Goal: Task Accomplishment & Management: Manage account settings

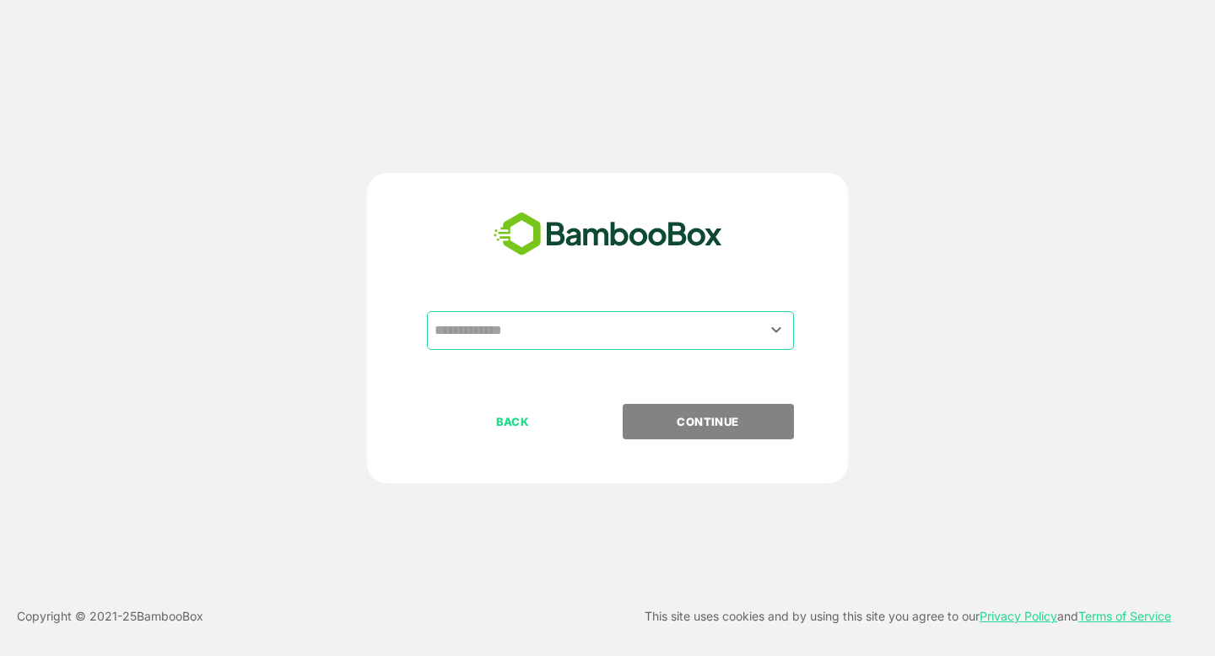
click at [631, 321] on input "text" at bounding box center [610, 331] width 360 height 32
click at [771, 334] on icon "Open" at bounding box center [776, 330] width 20 height 20
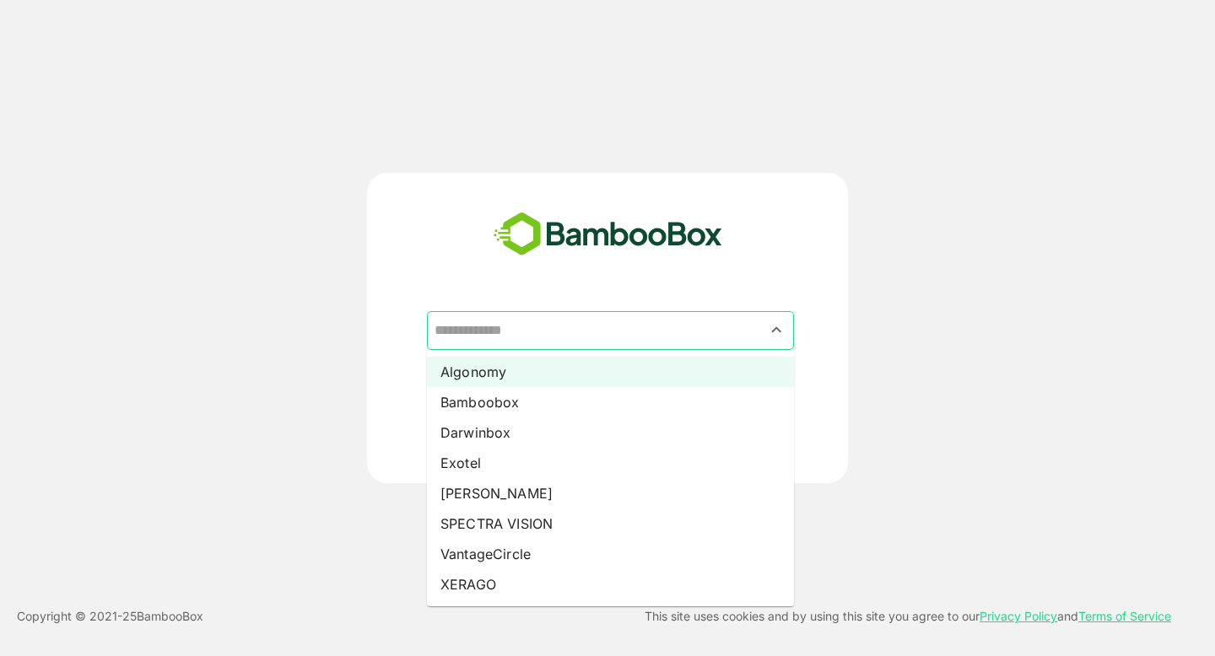
click at [525, 360] on li "Algonomy" at bounding box center [610, 372] width 367 height 30
type input "********"
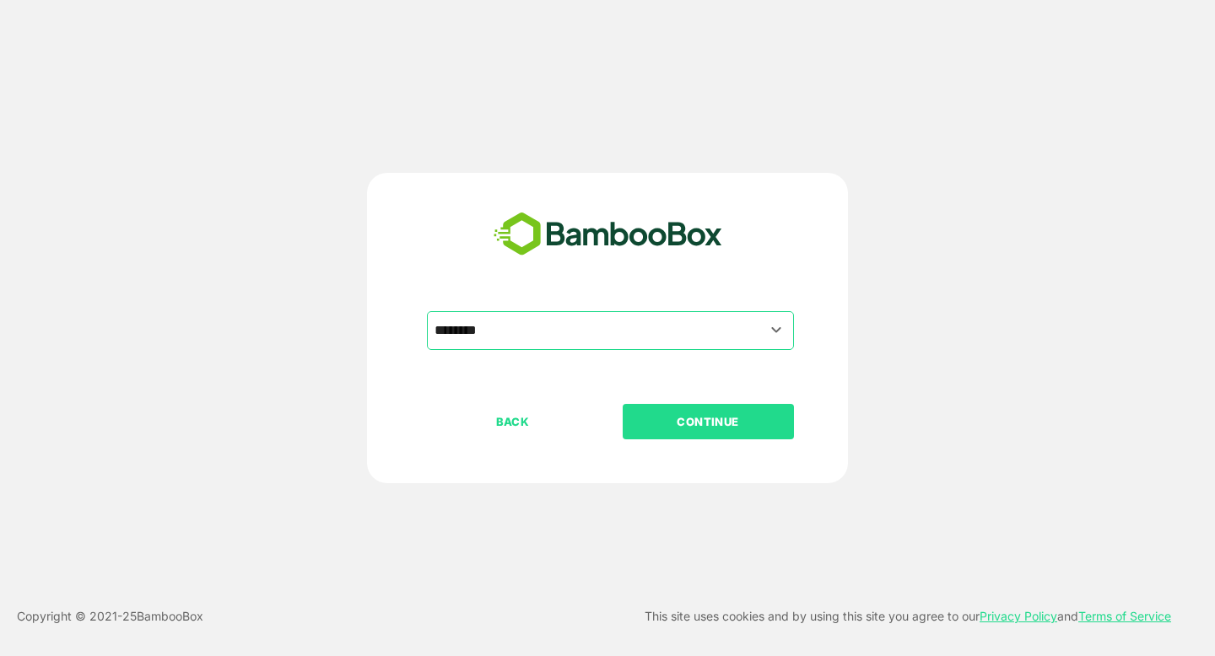
click at [676, 424] on p "CONTINUE" at bounding box center [707, 421] width 169 height 19
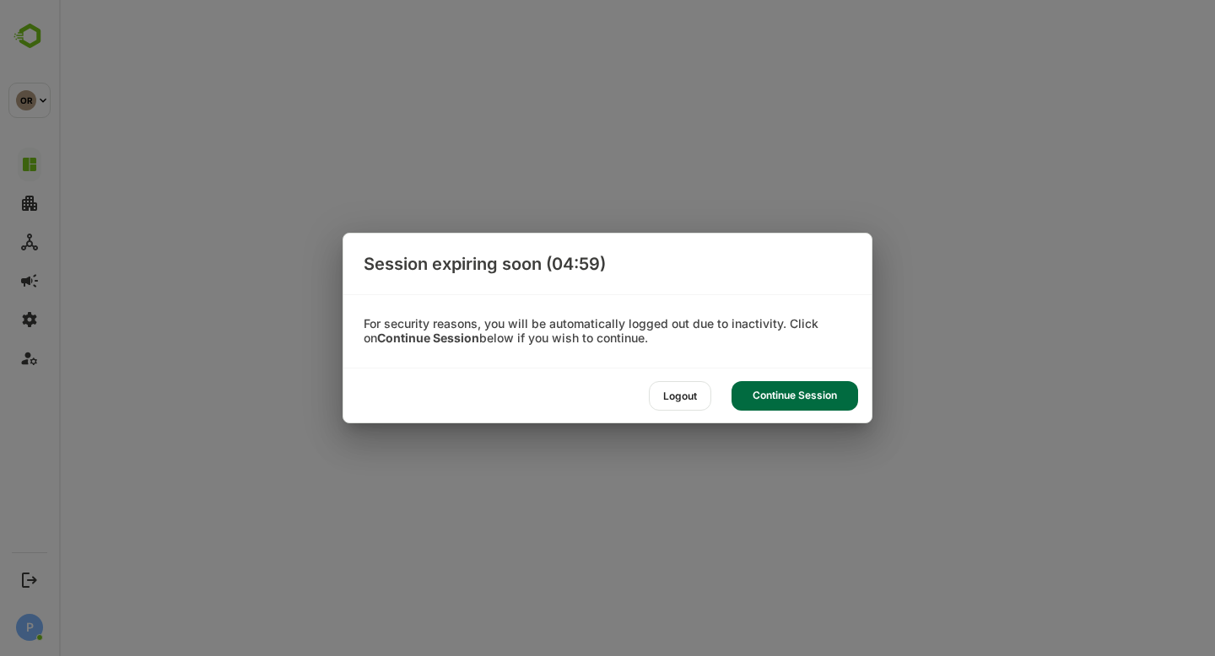
click at [812, 396] on div "Continue Session" at bounding box center [794, 396] width 127 height 30
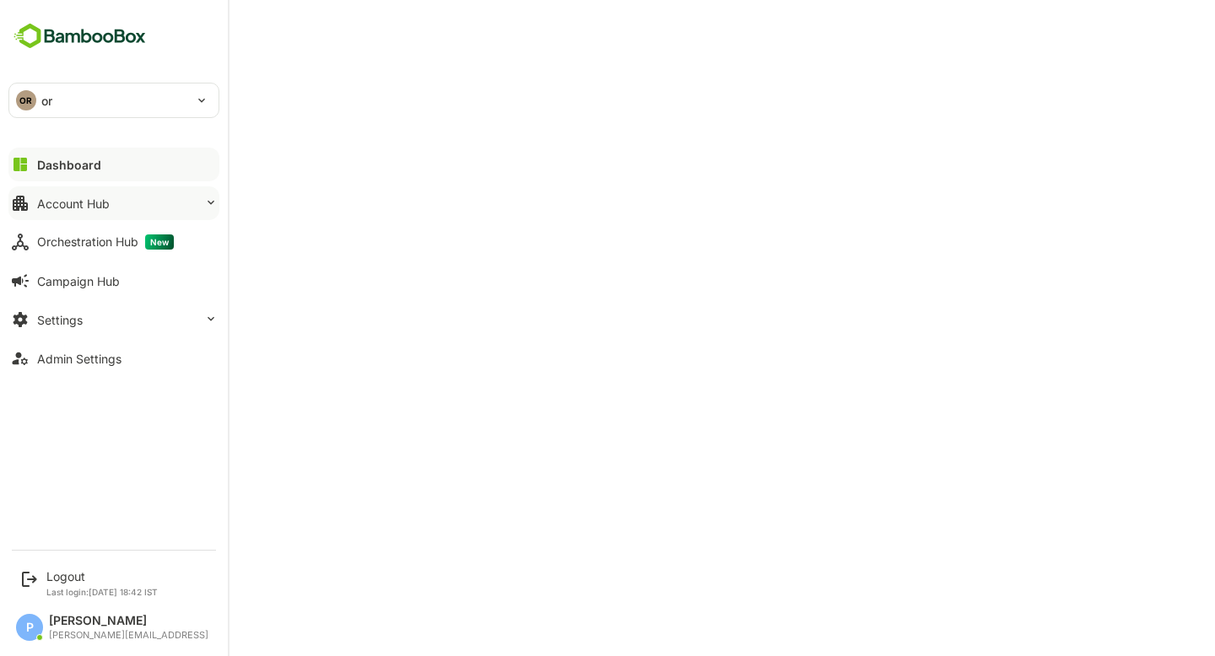
click at [91, 217] on button "Account Hub" at bounding box center [113, 203] width 211 height 34
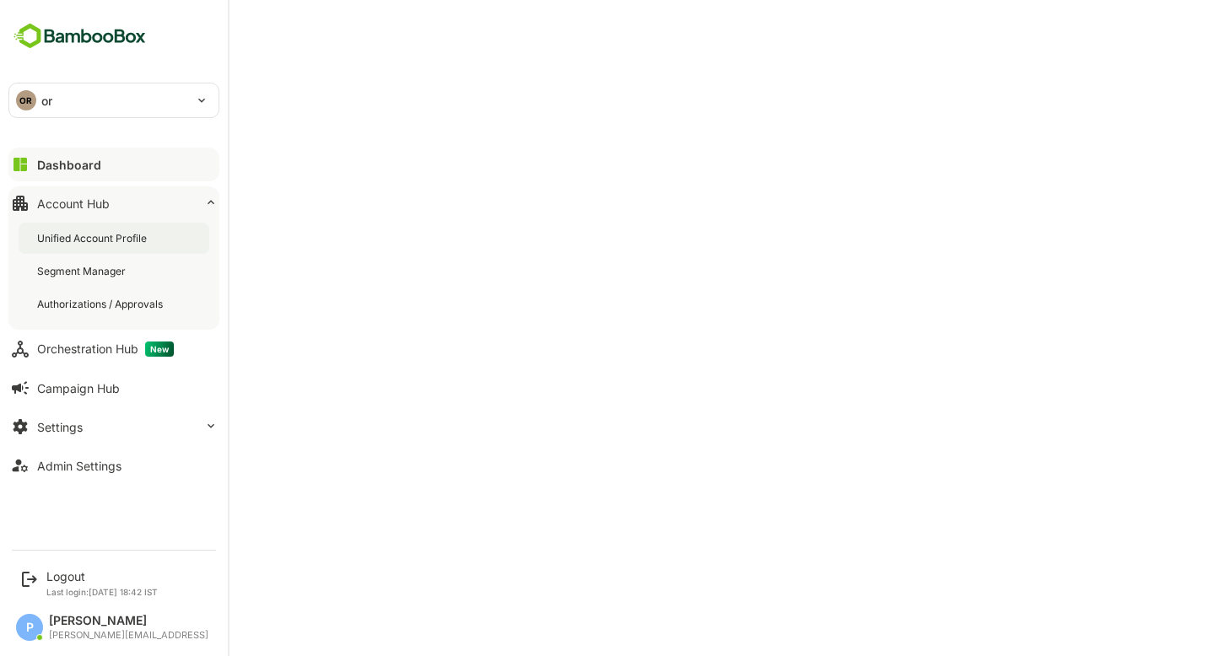
click at [129, 245] on div "Unified Account Profile" at bounding box center [93, 238] width 113 height 14
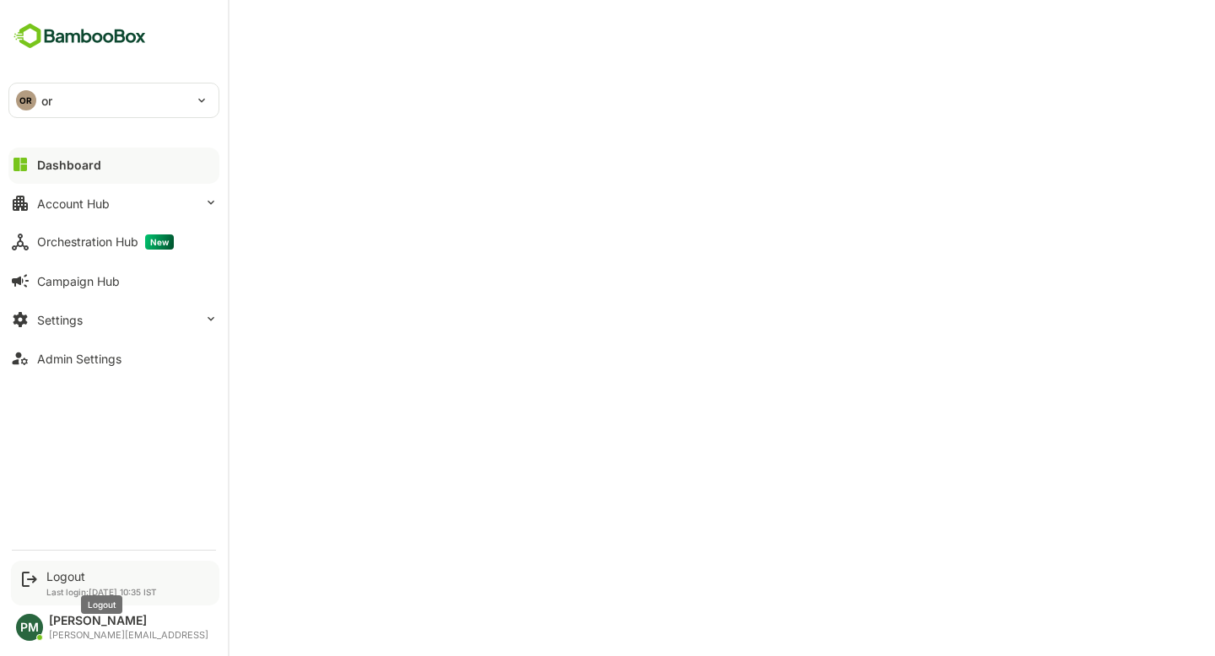
click at [64, 575] on div "Logout" at bounding box center [101, 576] width 110 height 14
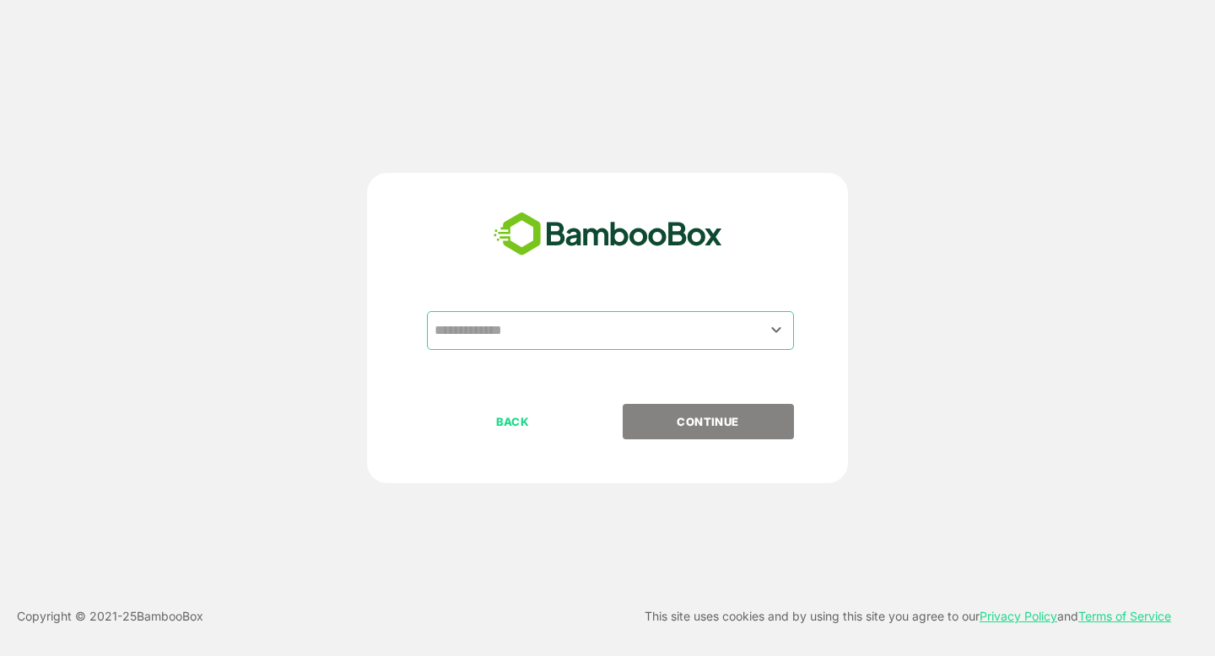
click at [768, 323] on icon "Open" at bounding box center [776, 330] width 20 height 20
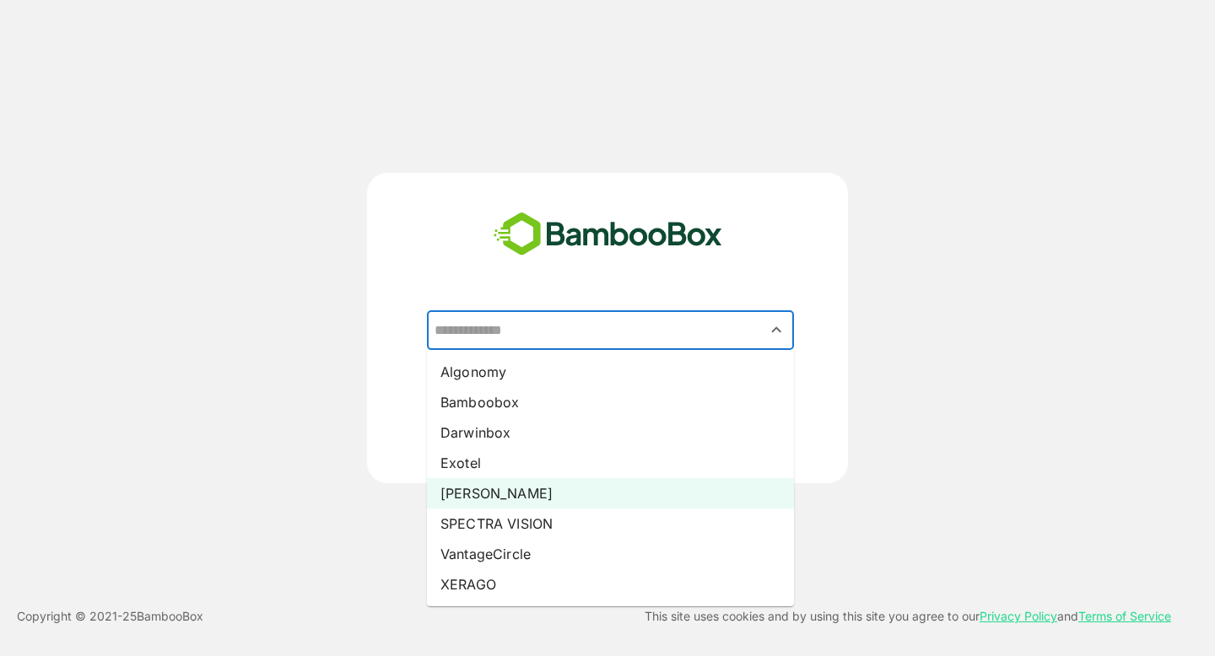
click at [481, 492] on li "[PERSON_NAME]" at bounding box center [610, 493] width 367 height 30
type input "*****"
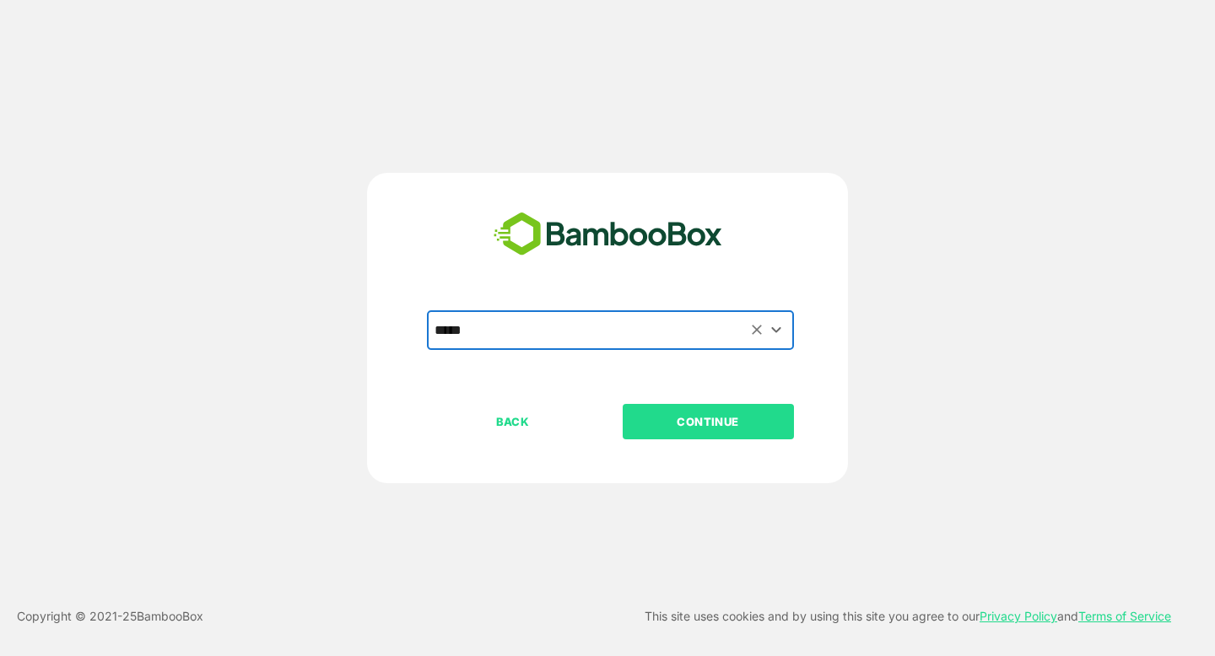
click at [678, 435] on button "CONTINUE" at bounding box center [707, 421] width 171 height 35
